Goal: Information Seeking & Learning: Learn about a topic

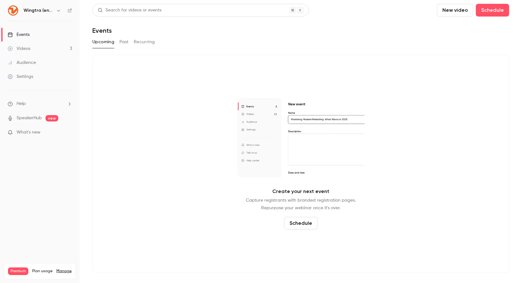
click at [123, 44] on button "Past" at bounding box center [123, 42] width 9 height 10
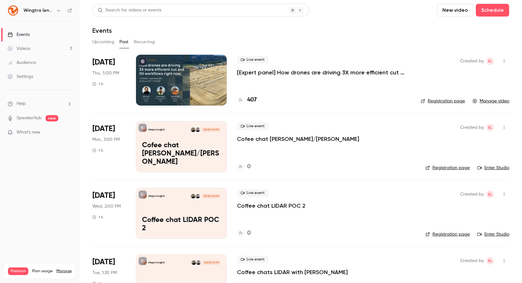
click at [281, 73] on p "[Expert panel] How drones are driving 3X more efficient cut and fill workflows …" at bounding box center [323, 73] width 173 height 8
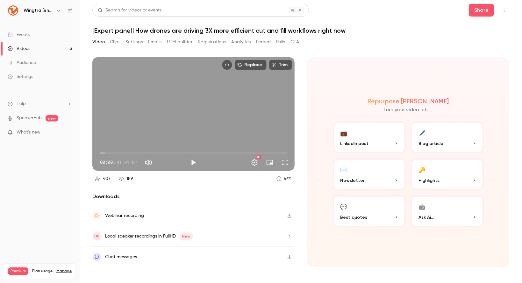
click at [242, 45] on button "Analytics" at bounding box center [241, 42] width 20 height 10
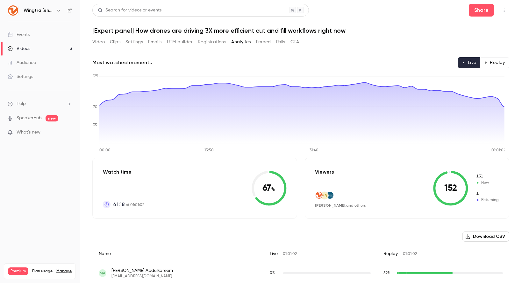
click at [35, 62] on div "Audience" at bounding box center [22, 63] width 28 height 6
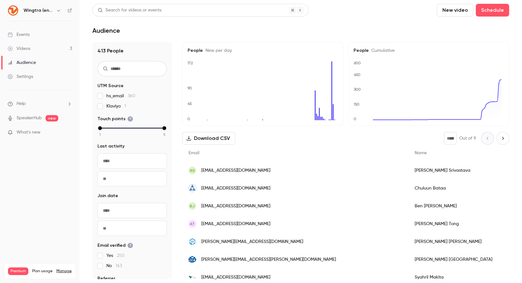
click at [23, 38] on link "Events" at bounding box center [40, 35] width 80 height 14
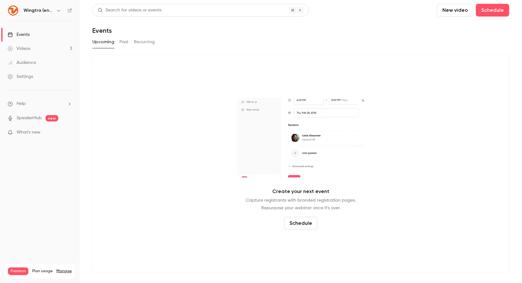
click at [146, 39] on button "Recurring" at bounding box center [144, 42] width 21 height 10
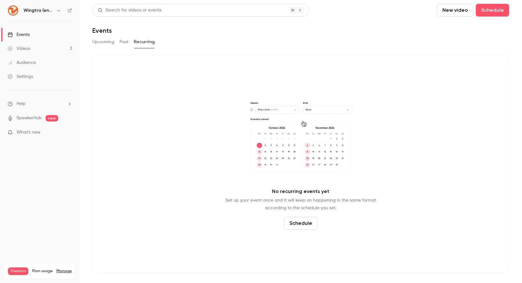
click at [124, 42] on button "Past" at bounding box center [123, 42] width 9 height 10
